Goal: Task Accomplishment & Management: Manage account settings

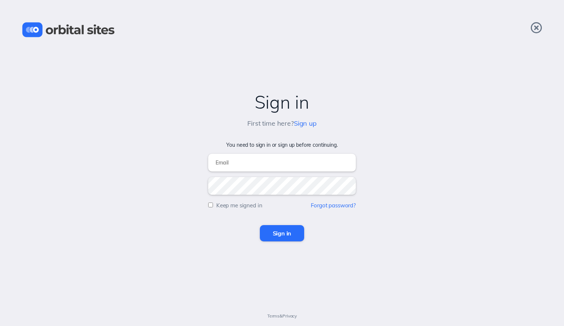
type input "[EMAIL_ADDRESS][DOMAIN_NAME]"
click at [276, 233] on input "Sign in" at bounding box center [282, 233] width 45 height 16
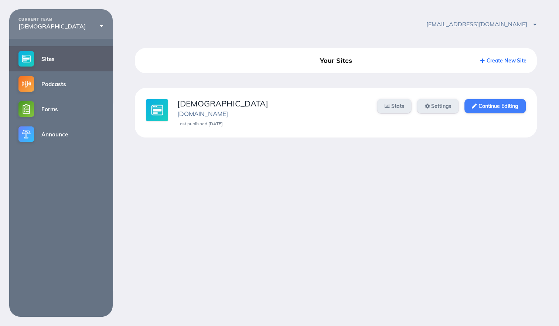
click at [485, 112] on link "Continue Editing" at bounding box center [494, 106] width 61 height 14
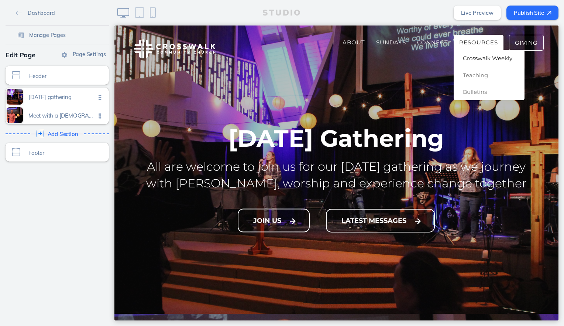
click at [478, 56] on span "Crosswalk Weekly" at bounding box center [487, 58] width 49 height 7
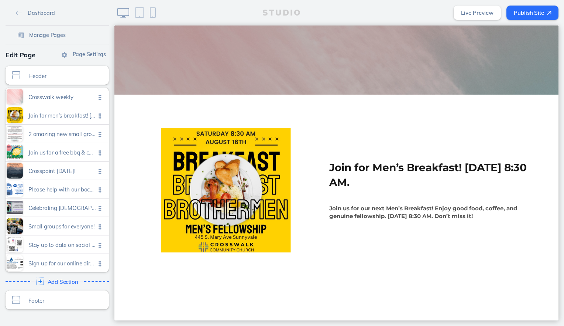
scroll to position [222, 0]
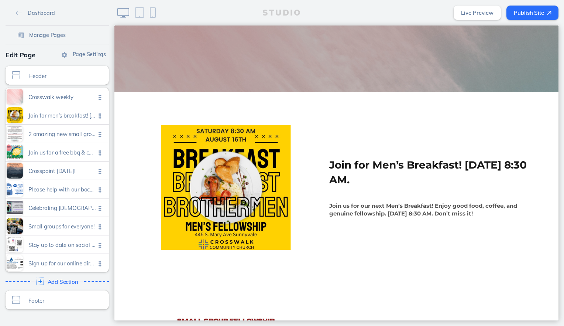
click at [95, 117] on ul "Crosswalk weekly Click to edit Join for men’s breakfast! saturday, august 16th …" at bounding box center [57, 179] width 103 height 184
click at [70, 116] on span "Join for men’s breakfast! saturday, august 16th @ 8:30 am." at bounding box center [61, 113] width 67 height 6
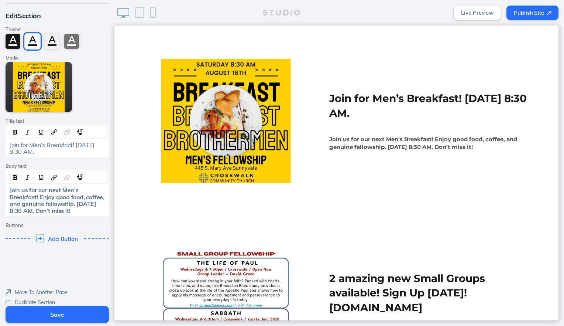
scroll to position [44, 0]
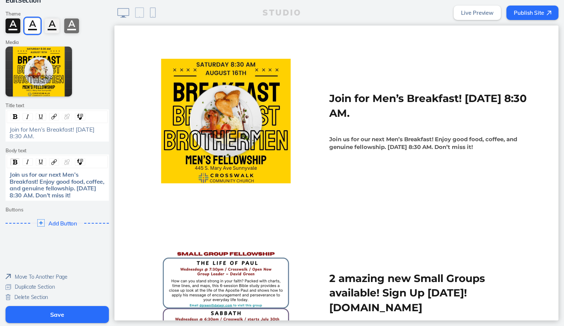
click at [37, 299] on span "Delete Section" at bounding box center [31, 296] width 34 height 7
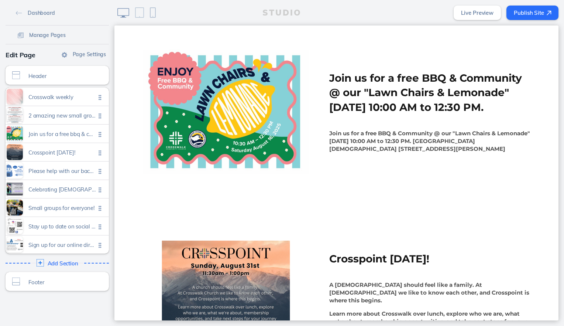
scroll to position [503, 0]
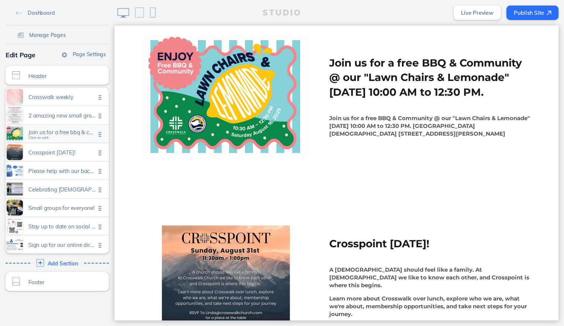
click at [77, 133] on span "Join us for a free bbq & community @ our "lawn chairs & lemonade" saturday augu…" at bounding box center [61, 132] width 67 height 6
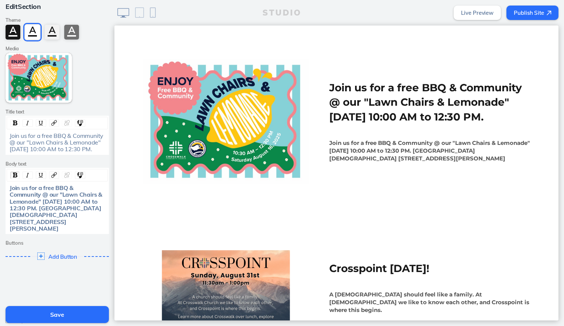
scroll to position [65, 0]
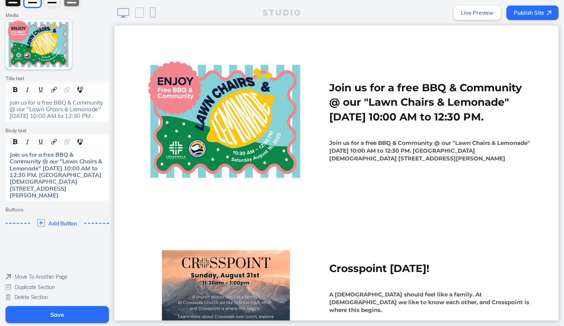
click at [43, 298] on span "Delete Section" at bounding box center [31, 296] width 34 height 7
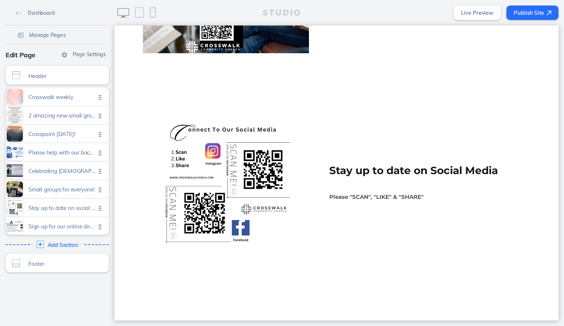
scroll to position [1180, 0]
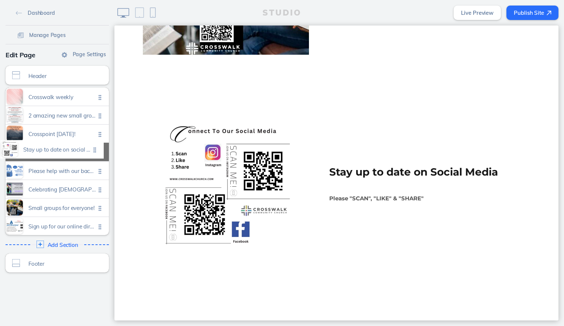
drag, startPoint x: 97, startPoint y: 209, endPoint x: 95, endPoint y: 152, distance: 57.6
click at [95, 152] on ul "Crosswalk weekly Click to edit 2 amazing new small groups available! sign up to…" at bounding box center [57, 160] width 103 height 147
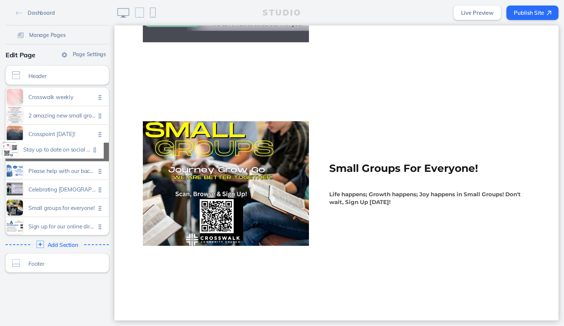
scroll to position [1371, 0]
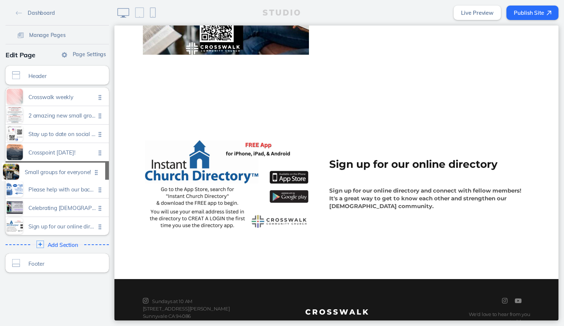
drag, startPoint x: 97, startPoint y: 207, endPoint x: 97, endPoint y: 172, distance: 35.1
click at [97, 172] on ul "Crosswalk weekly Click to edit 2 amazing new small groups available! sign up to…" at bounding box center [57, 160] width 103 height 147
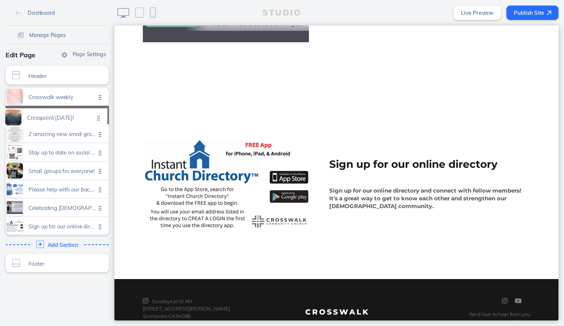
drag, startPoint x: 97, startPoint y: 153, endPoint x: 99, endPoint y: 119, distance: 34.4
click at [99, 119] on ul "Crosswalk weekly Click to edit 2 amazing new small groups available! sign up to…" at bounding box center [57, 160] width 103 height 147
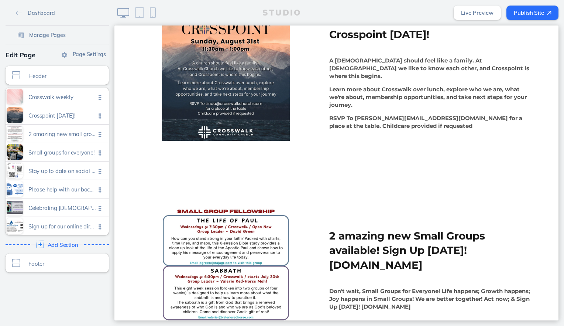
scroll to position [374, 0]
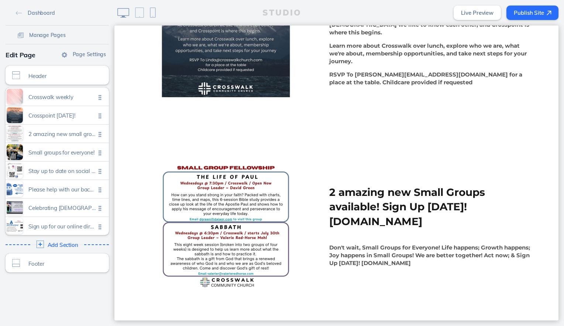
click at [537, 14] on button "Publish Site" at bounding box center [533, 13] width 52 height 14
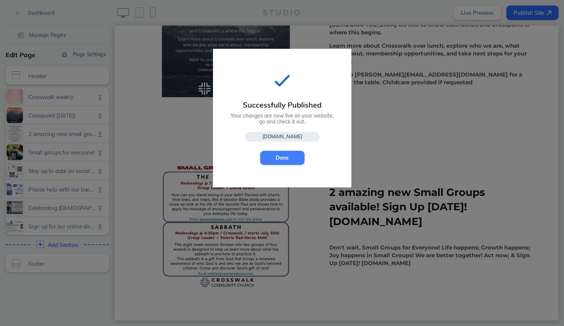
click at [288, 154] on button "Done" at bounding box center [282, 158] width 44 height 14
